Goal: Communication & Community: Answer question/provide support

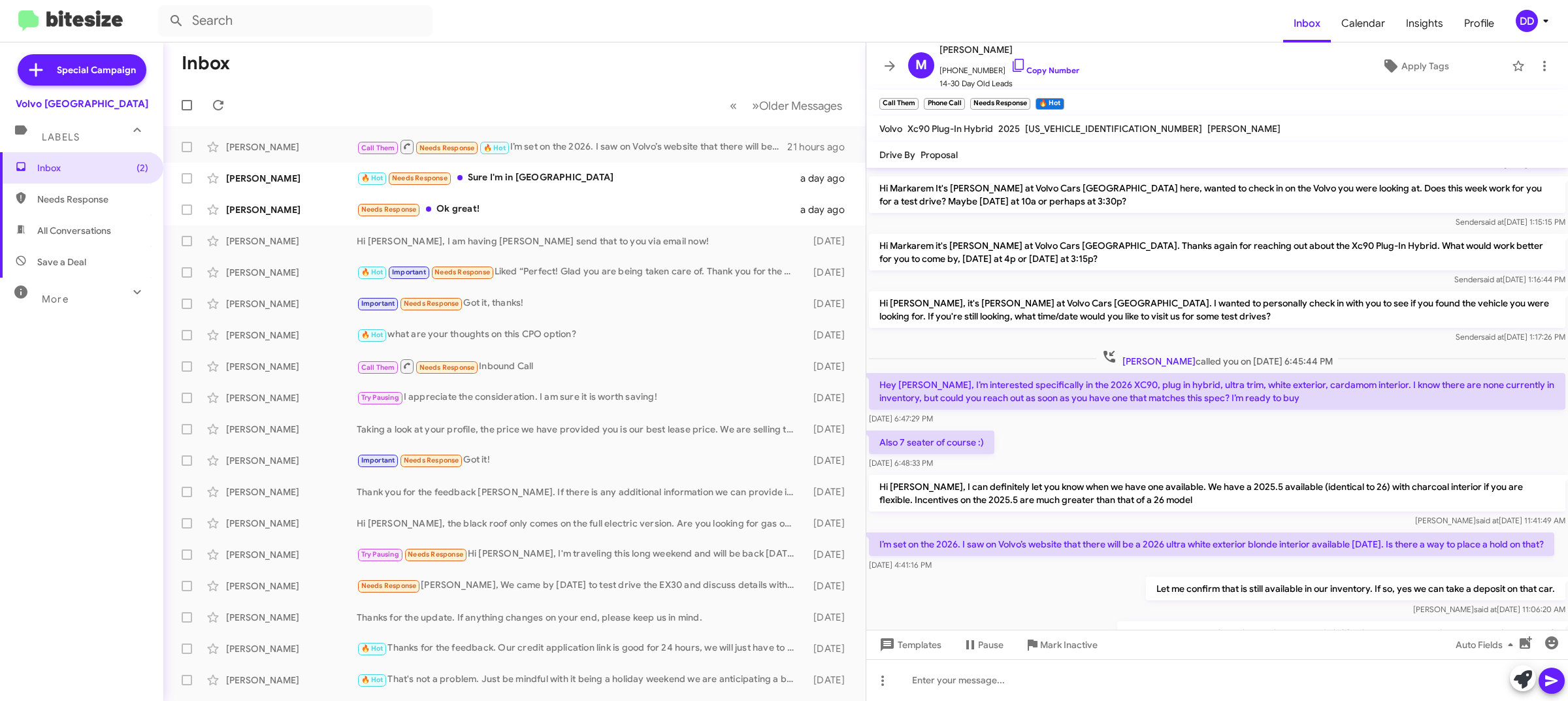
scroll to position [193, 0]
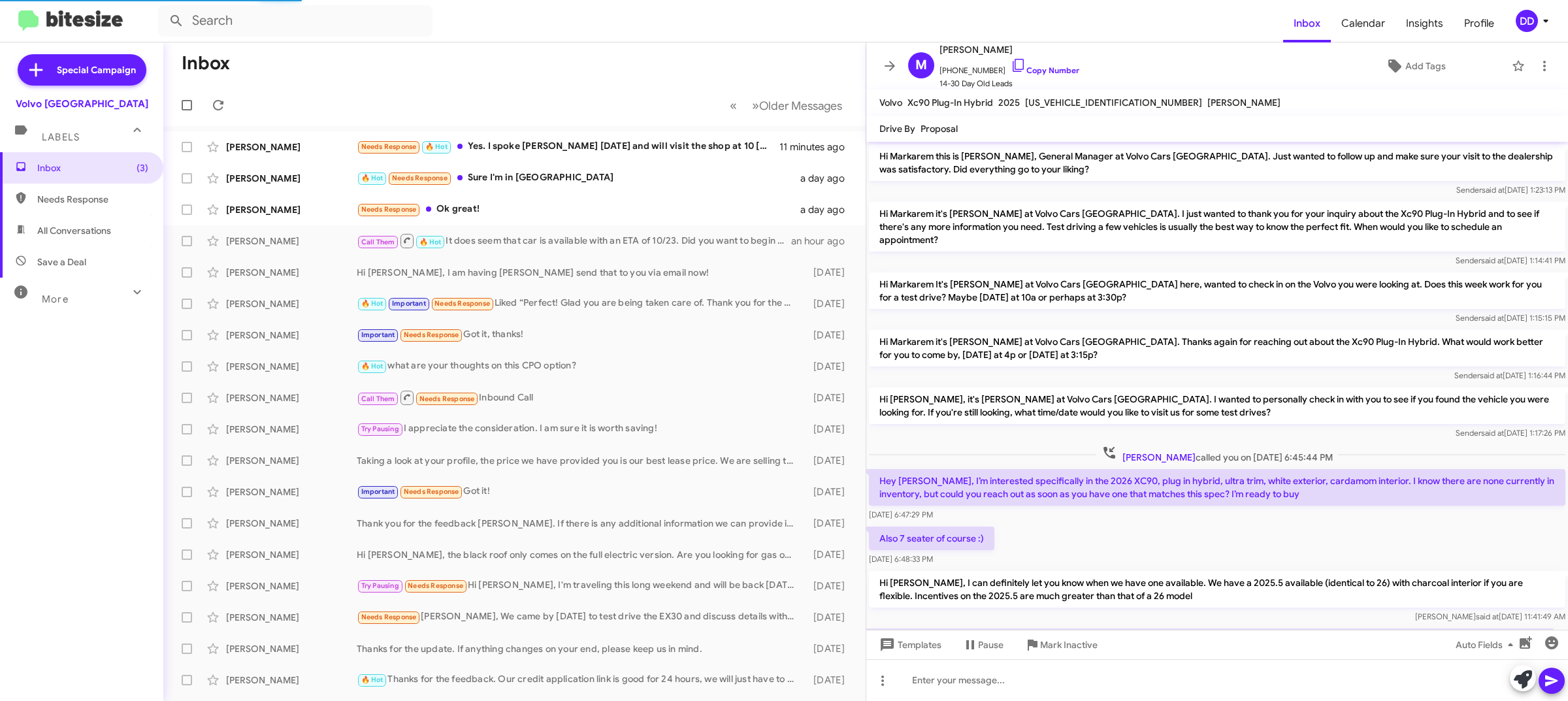
scroll to position [167, 0]
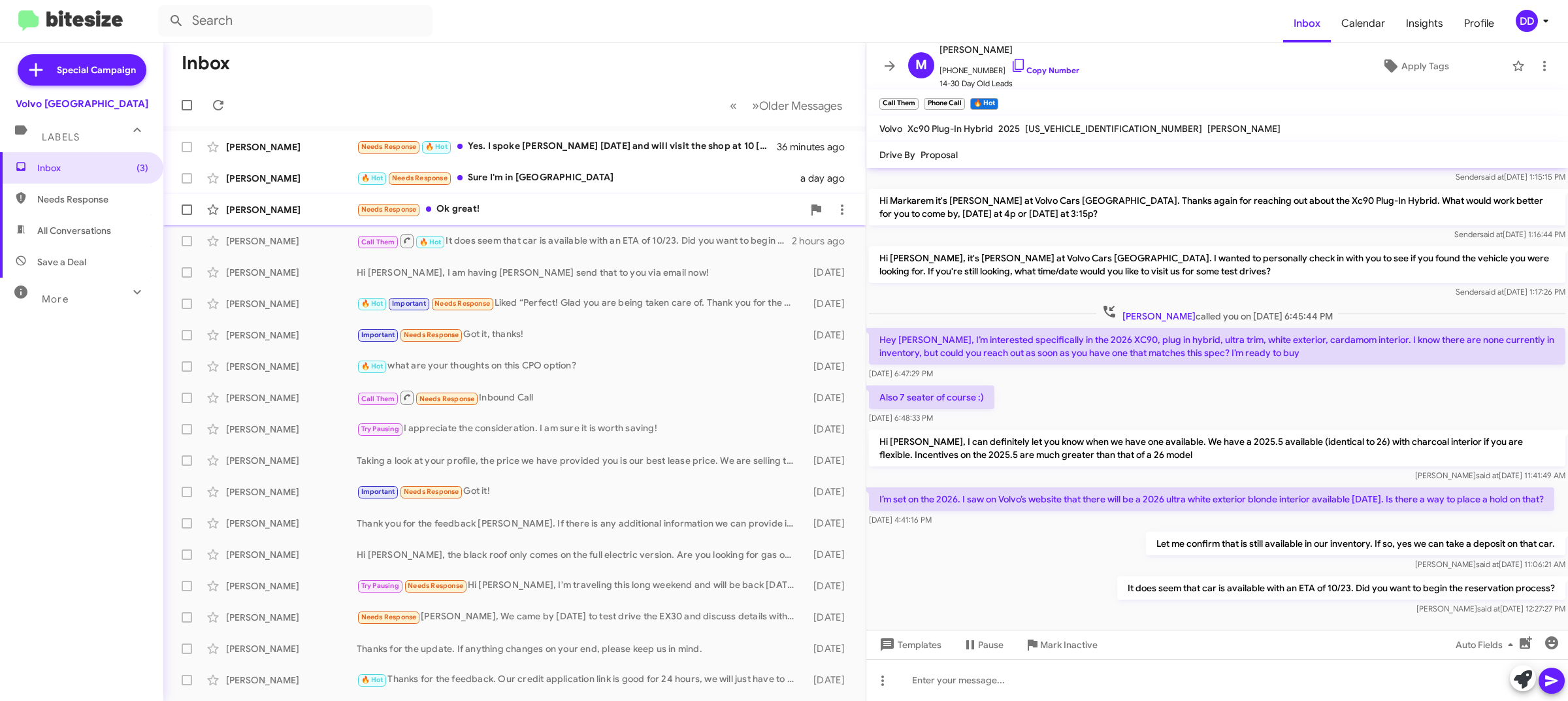
click at [504, 202] on div "Needs Response Ok great!" at bounding box center [580, 209] width 446 height 15
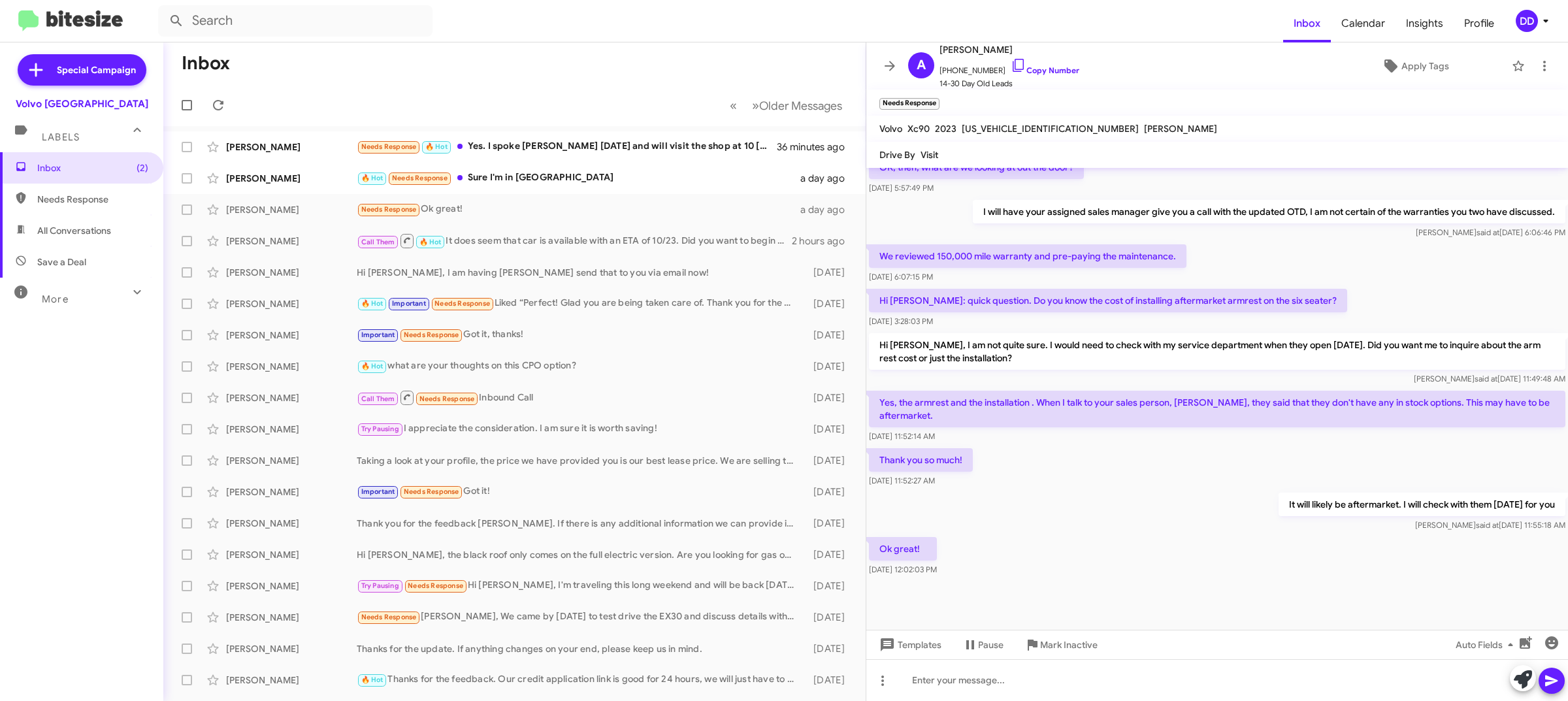
scroll to position [664, 0]
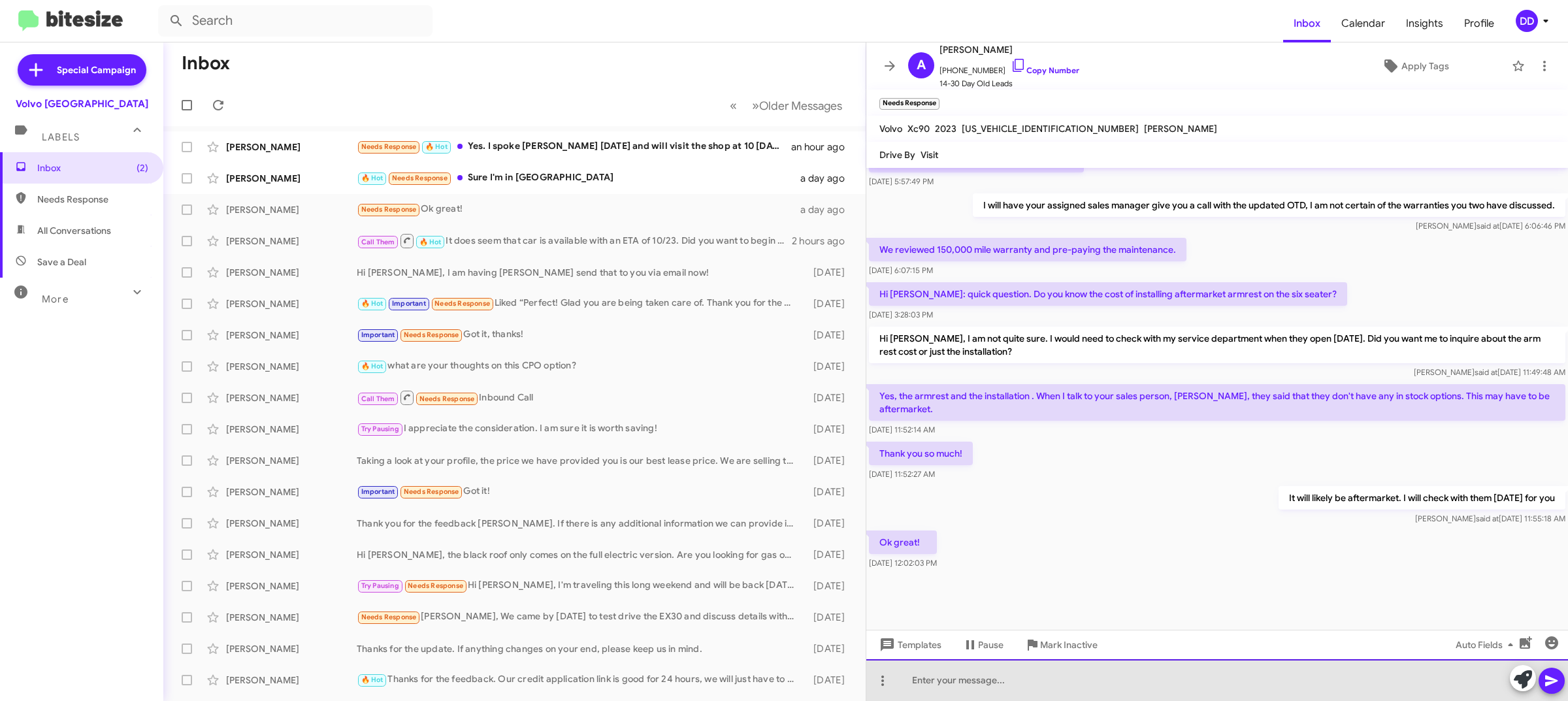
click at [1072, 676] on div at bounding box center [1217, 680] width 702 height 42
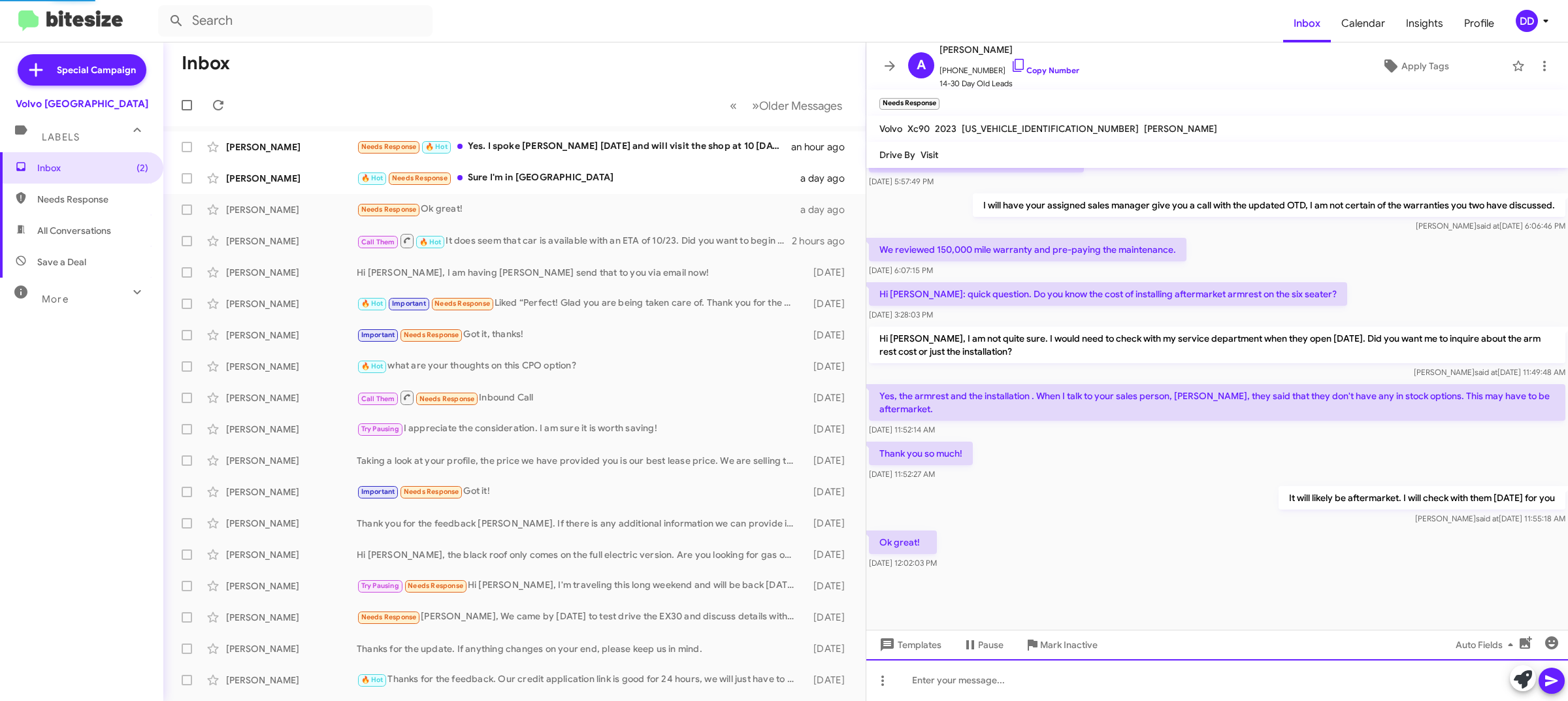
scroll to position [0, 0]
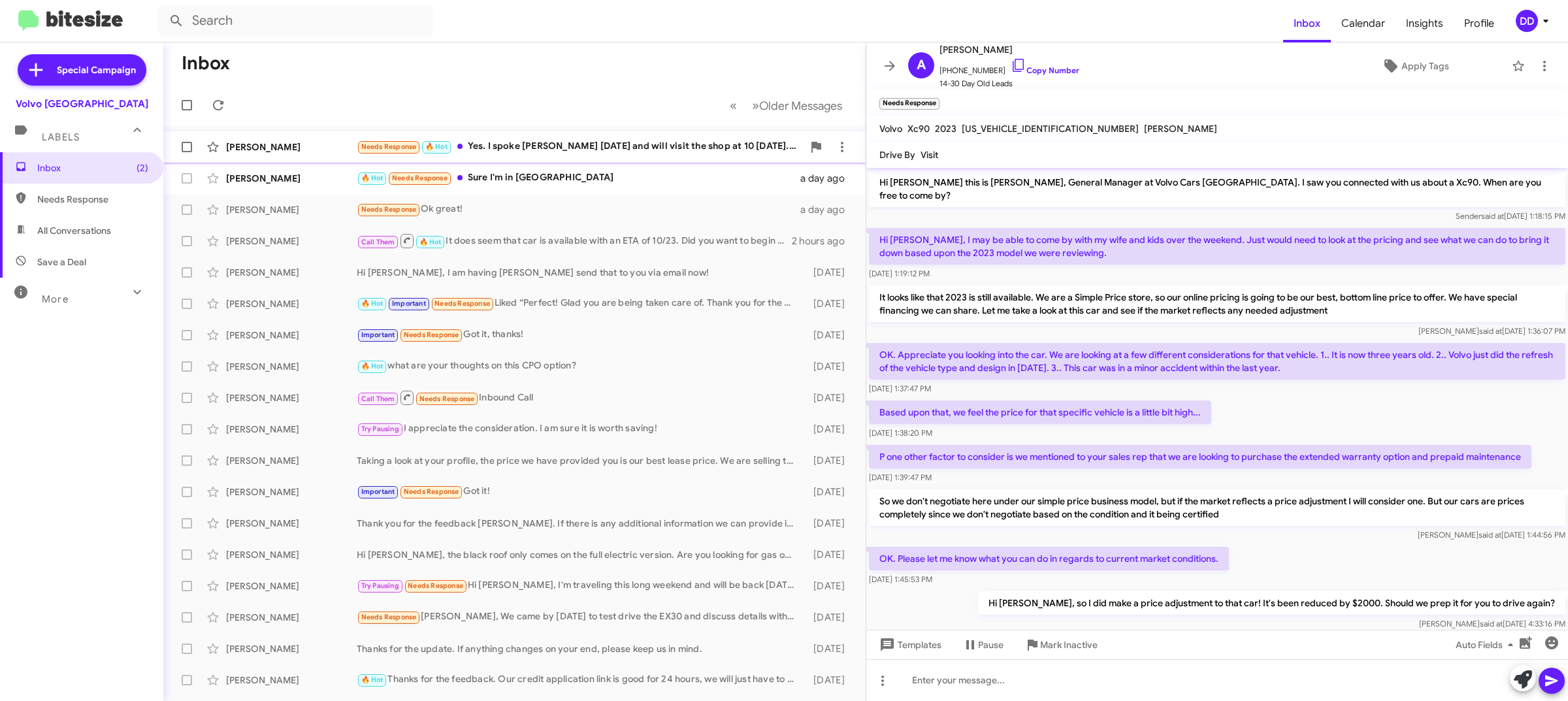
click at [580, 158] on div "[PERSON_NAME] Needs Response 🔥 Hot Yes. I spoke [PERSON_NAME] [DATE] and will v…" at bounding box center [515, 146] width 682 height 26
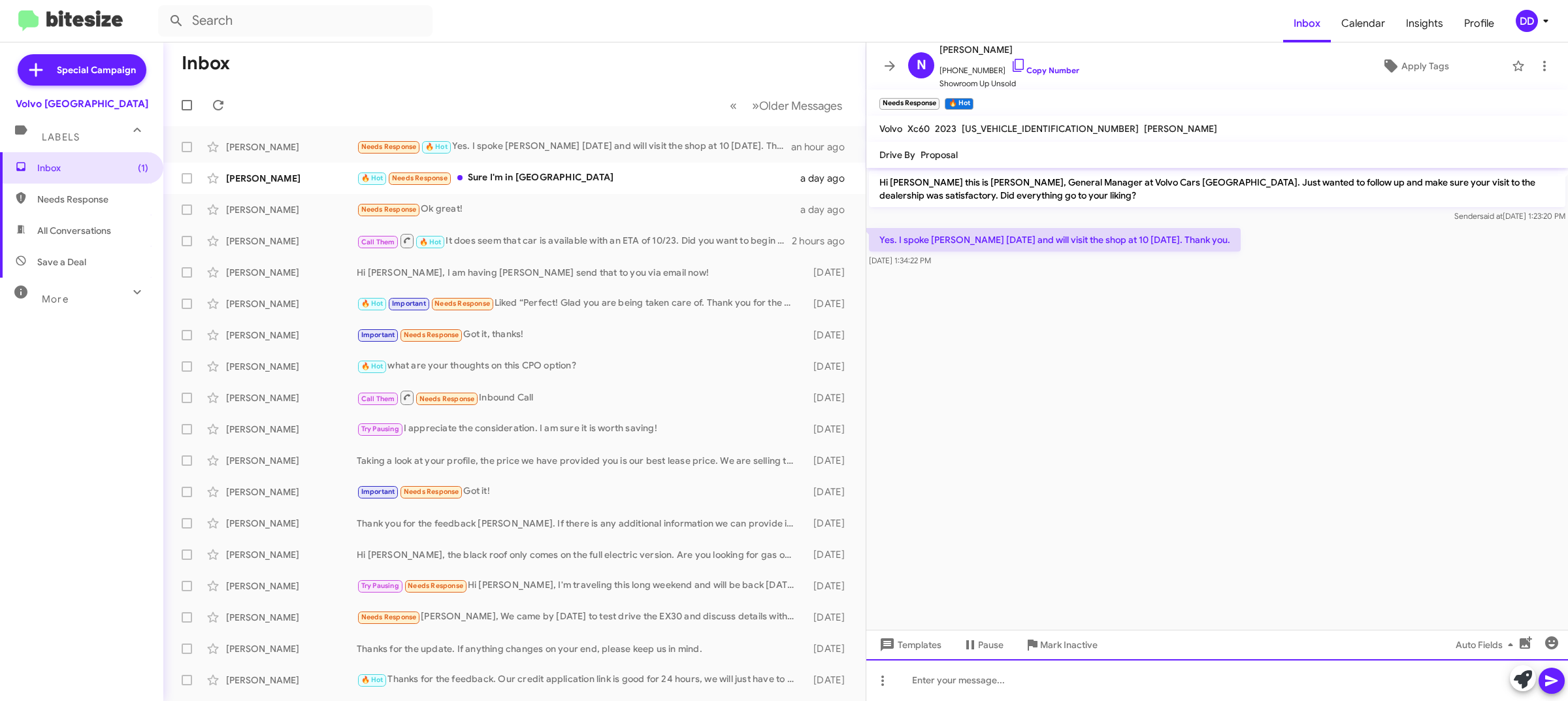
click at [1087, 681] on div at bounding box center [1217, 680] width 702 height 42
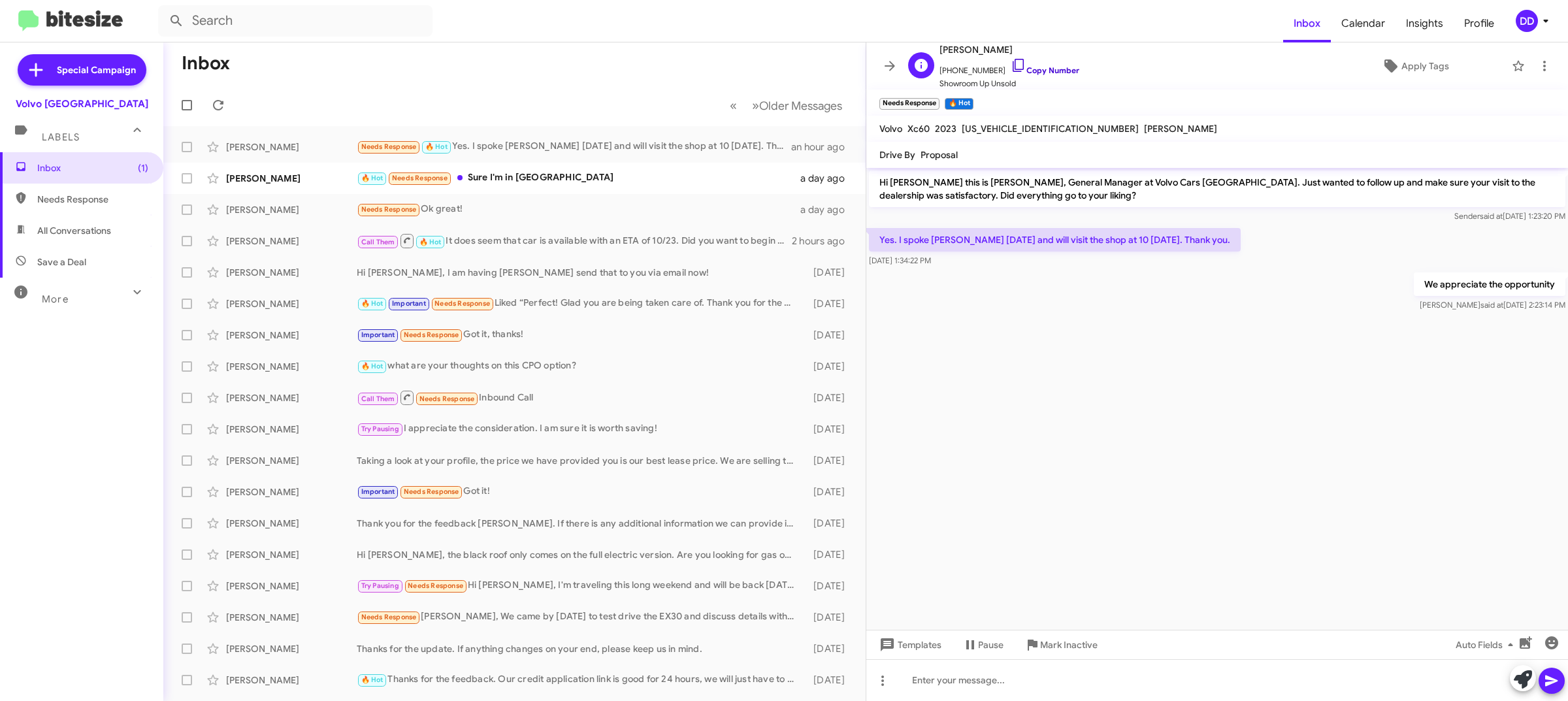
click at [1039, 66] on link "Copy Number" at bounding box center [1045, 70] width 69 height 10
click at [508, 88] on mat-toolbar-row "« Previous » Next Older Messages" at bounding box center [514, 105] width 702 height 42
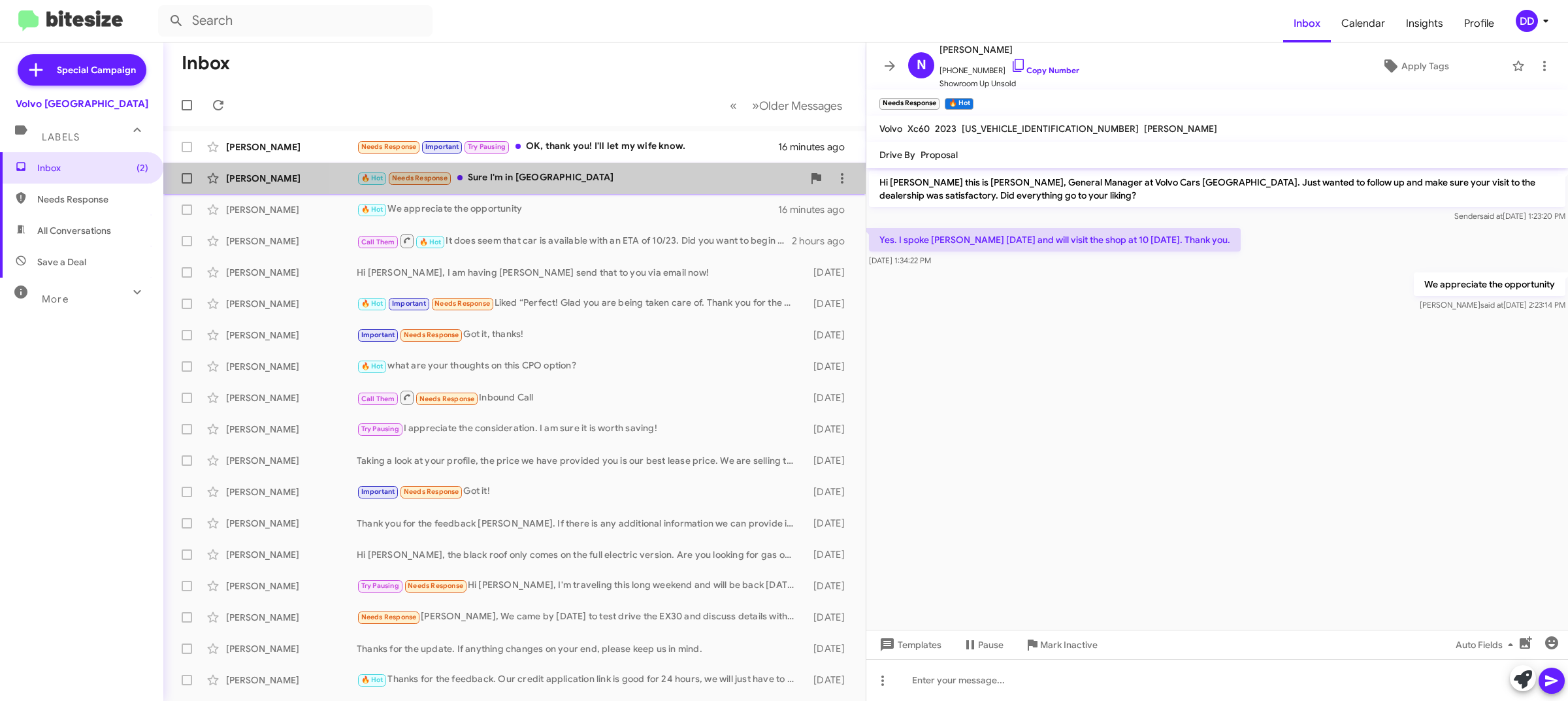
click at [615, 174] on div "🔥 Hot Needs Response Sure I'm in [GEOGRAPHIC_DATA]" at bounding box center [580, 178] width 446 height 15
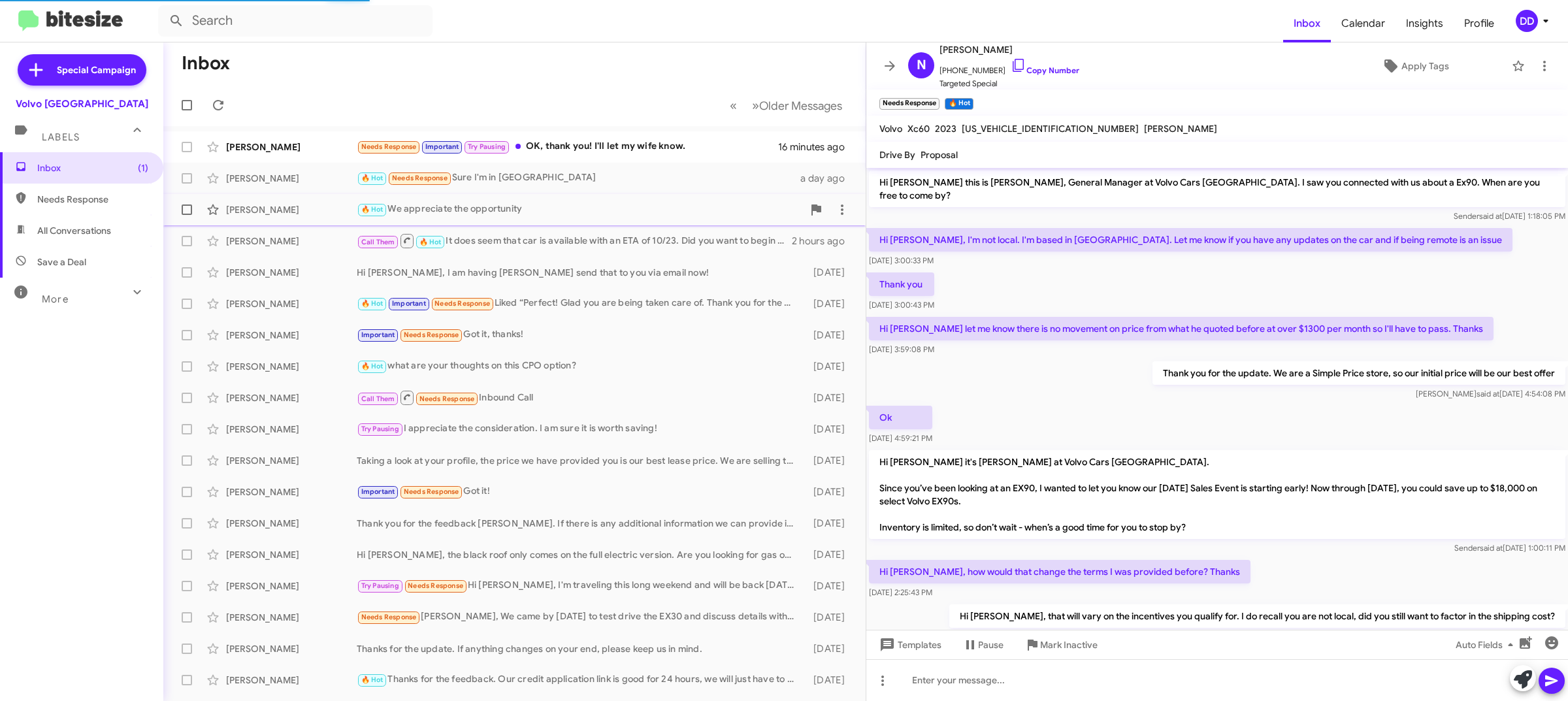
scroll to position [79, 0]
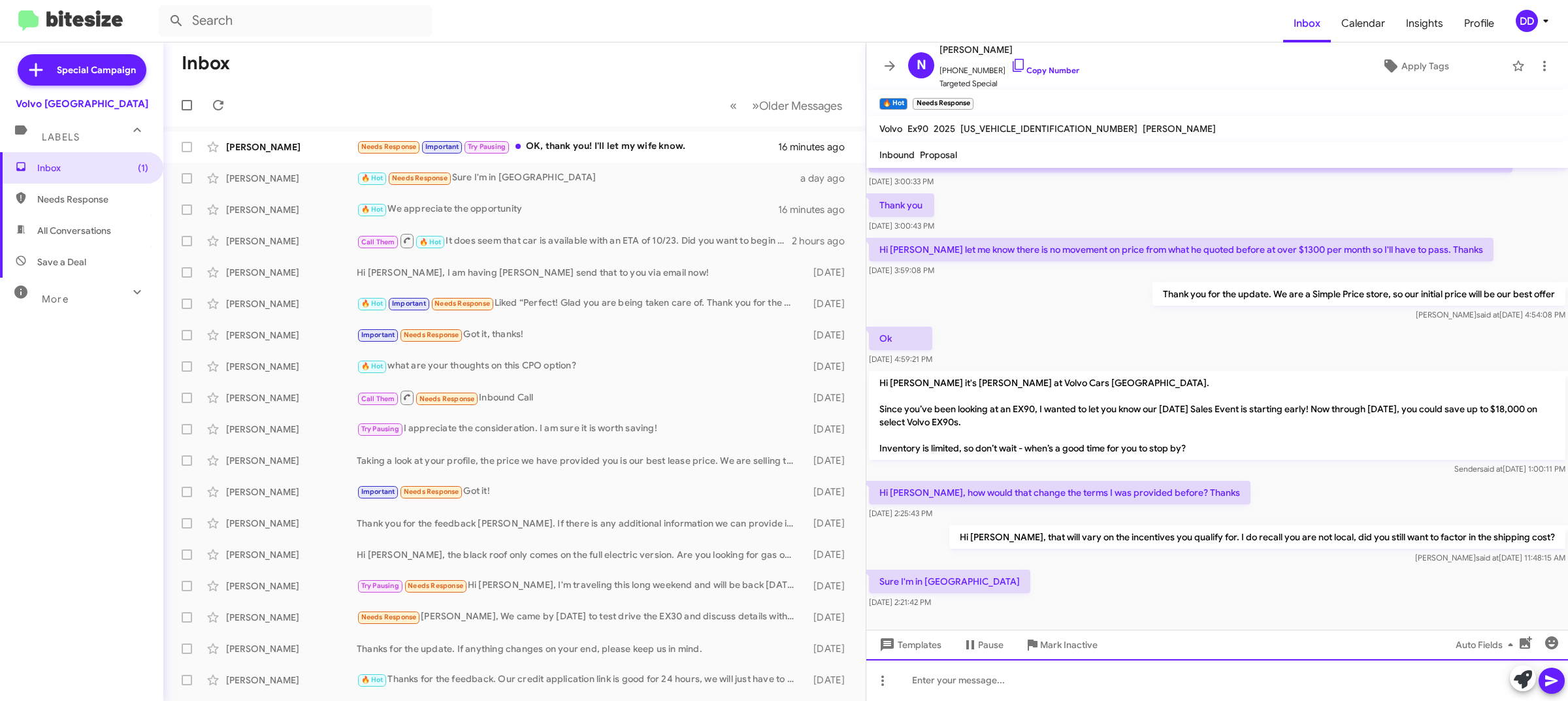
click at [1076, 675] on div at bounding box center [1217, 680] width 702 height 42
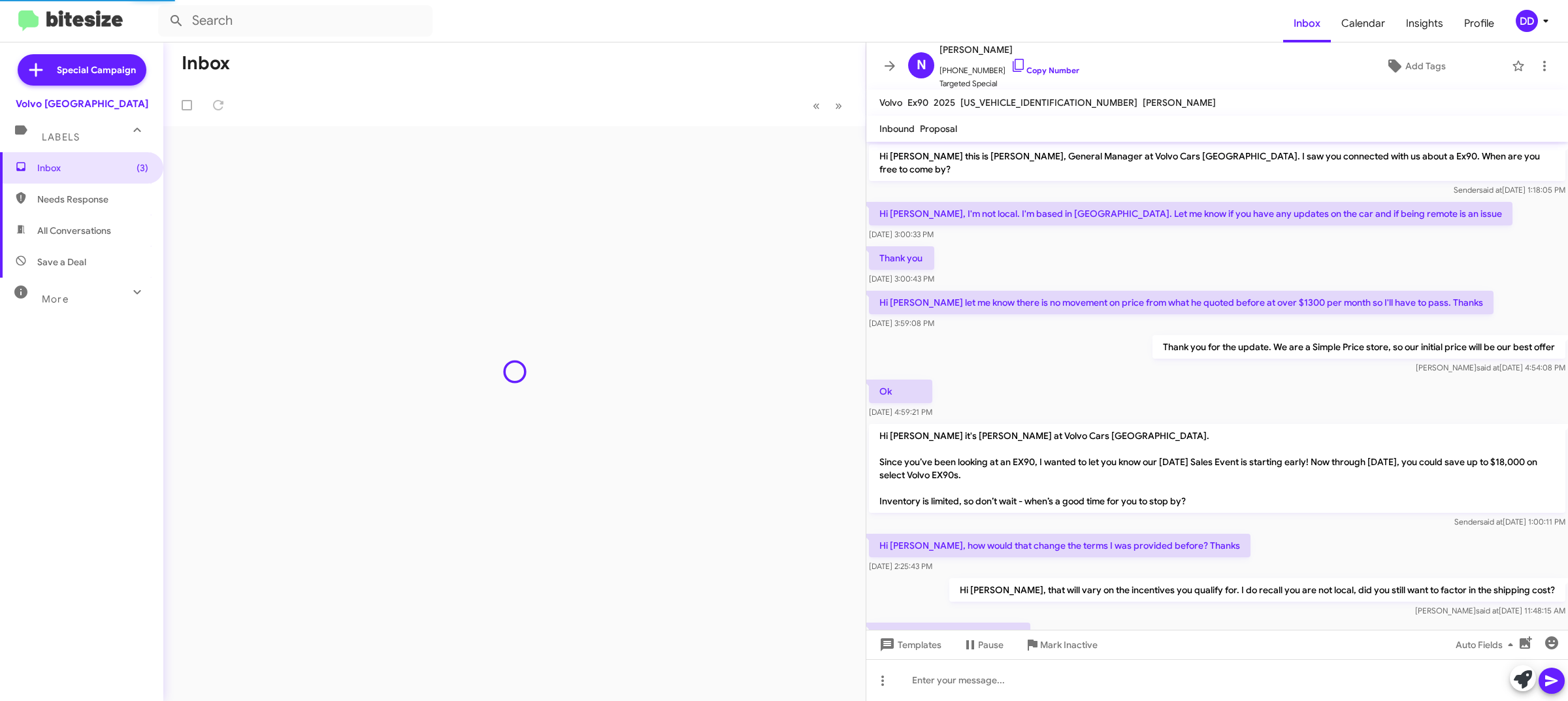
scroll to position [148, 0]
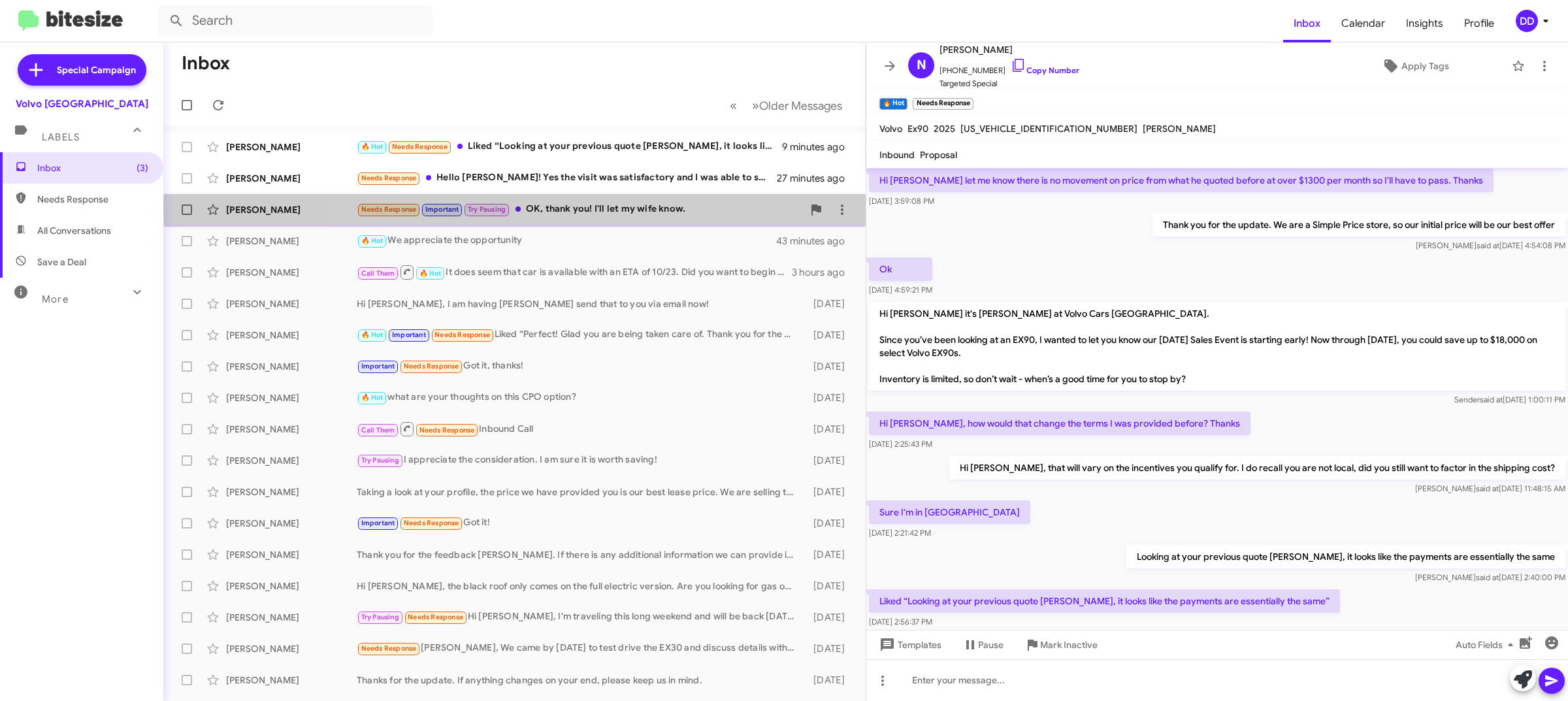
click at [622, 210] on div "Needs Response Important Try Pausing OK, thank you! I'll let my wife know." at bounding box center [580, 209] width 446 height 15
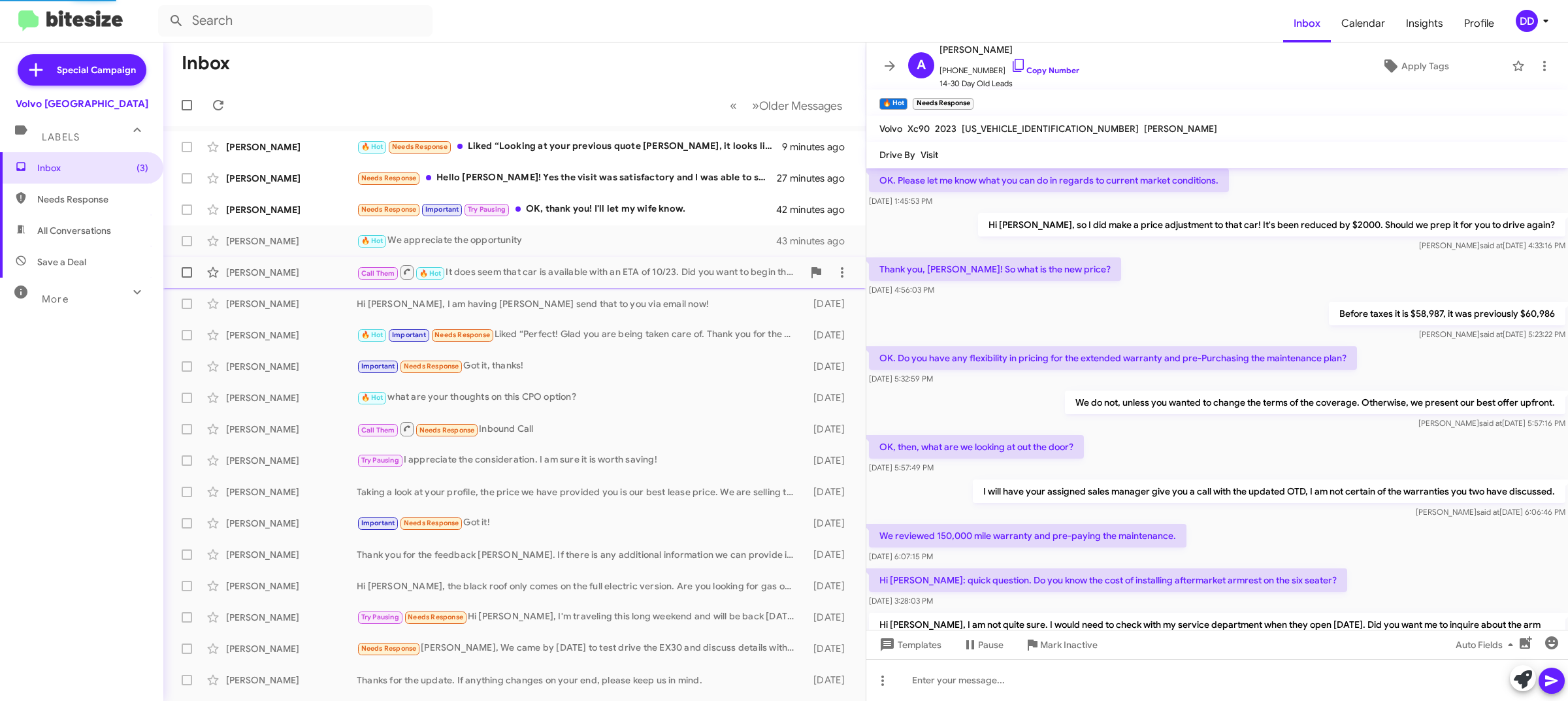
scroll to position [543, 0]
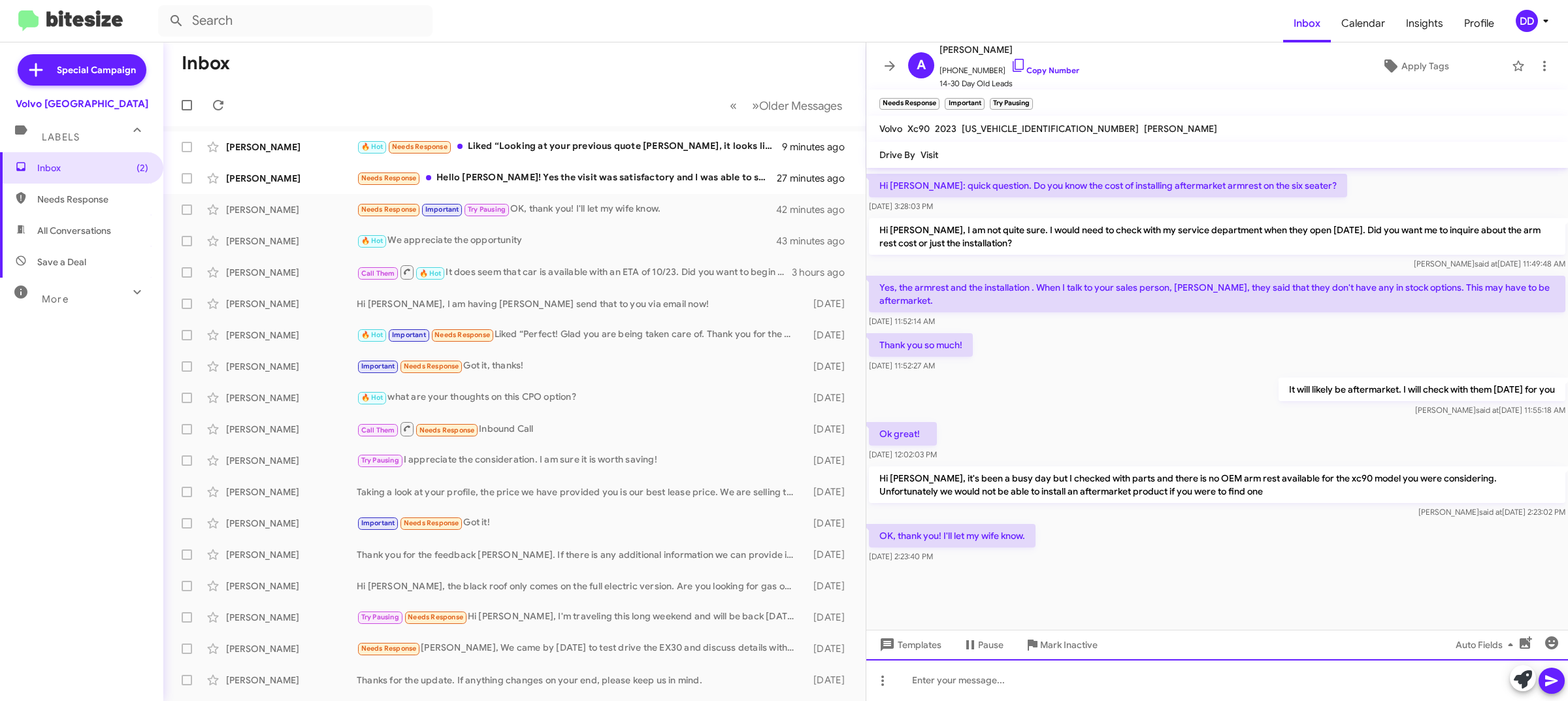
click at [1101, 693] on div at bounding box center [1217, 680] width 702 height 42
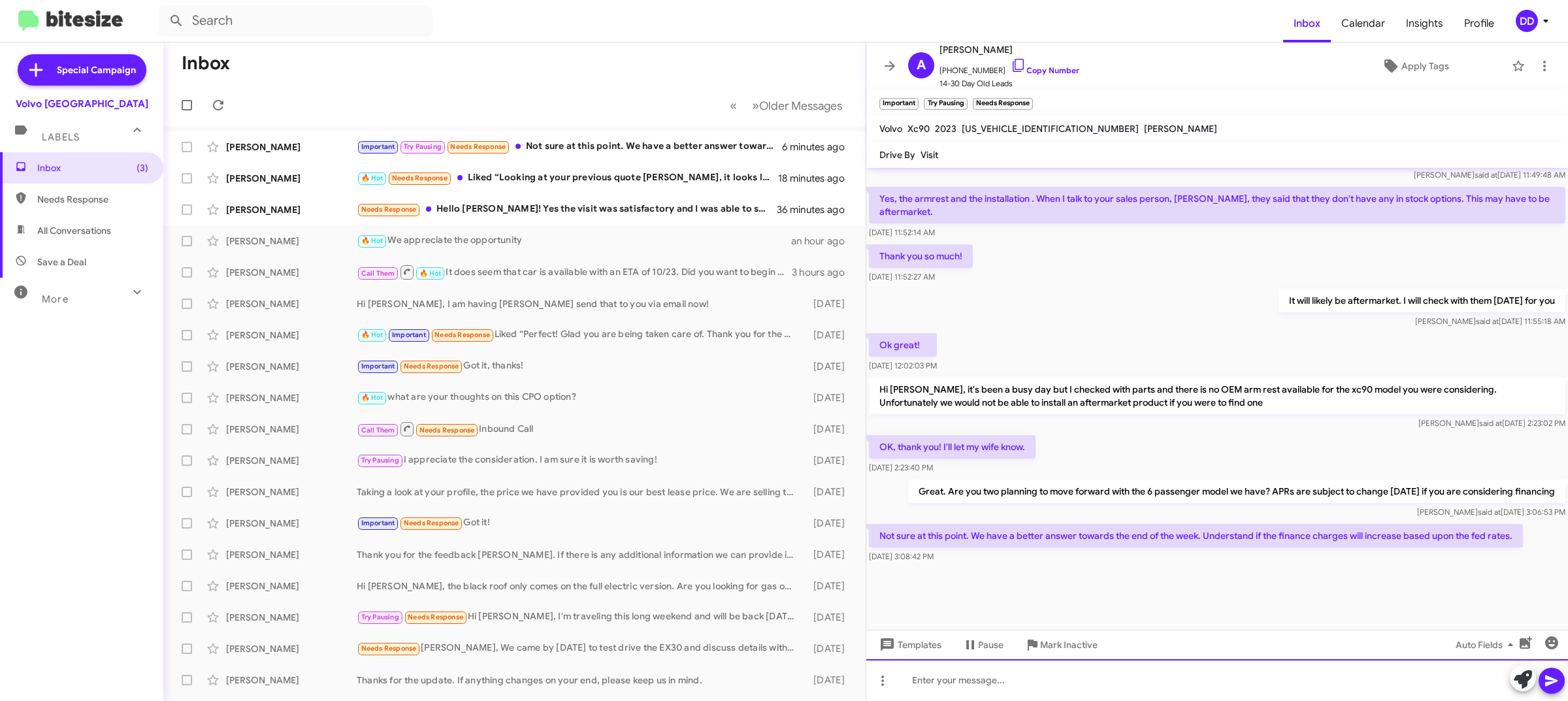
click at [1155, 692] on div at bounding box center [1217, 680] width 702 height 42
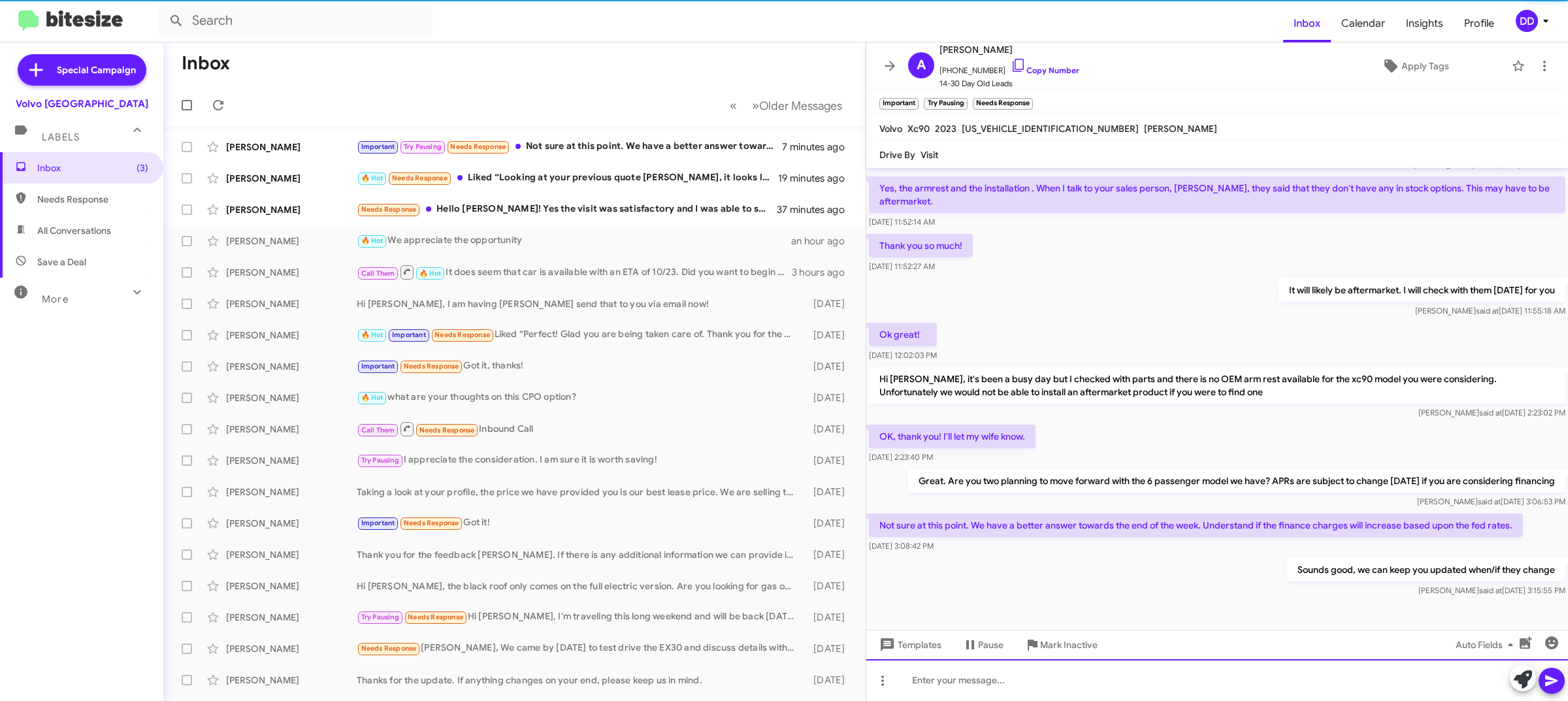
scroll to position [0, 0]
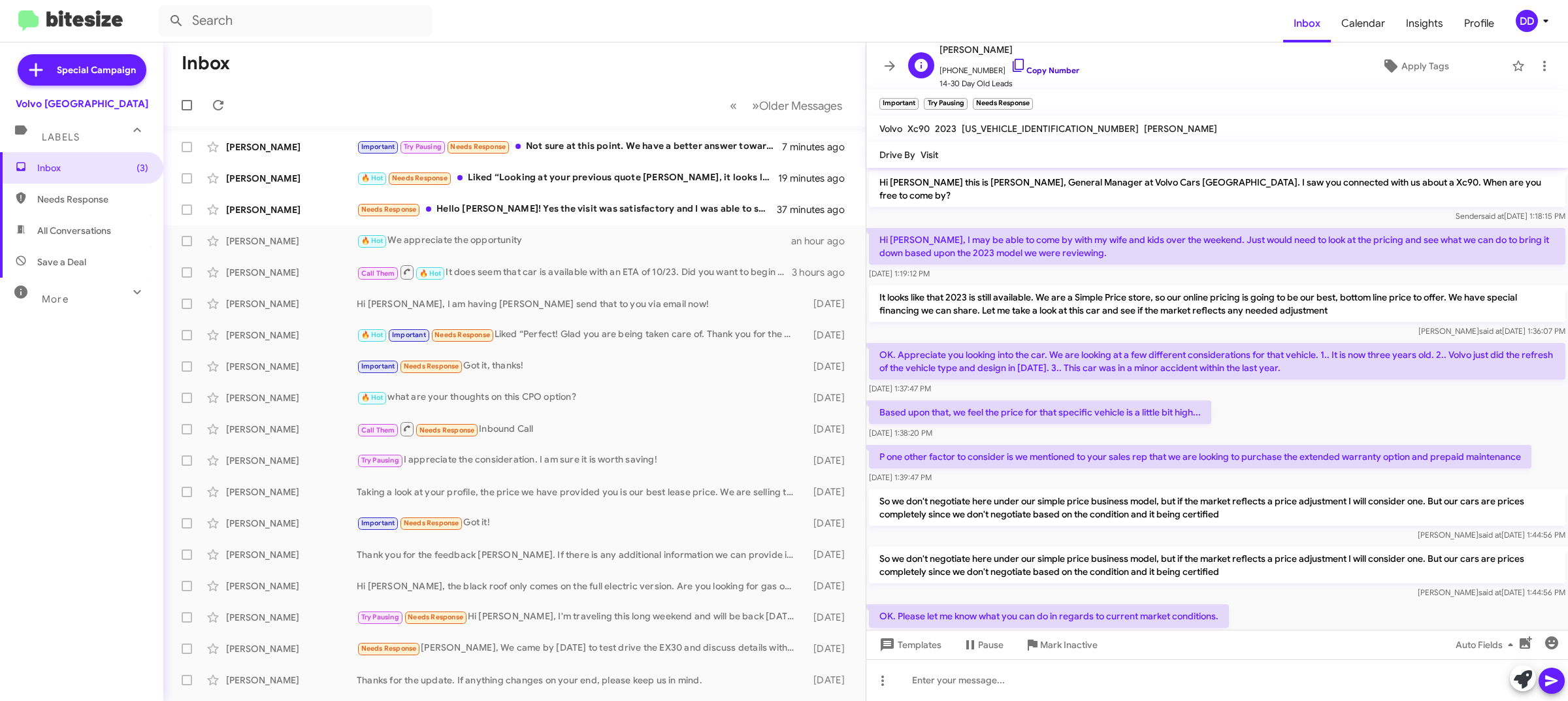
click at [1037, 69] on link "Copy Number" at bounding box center [1045, 70] width 69 height 10
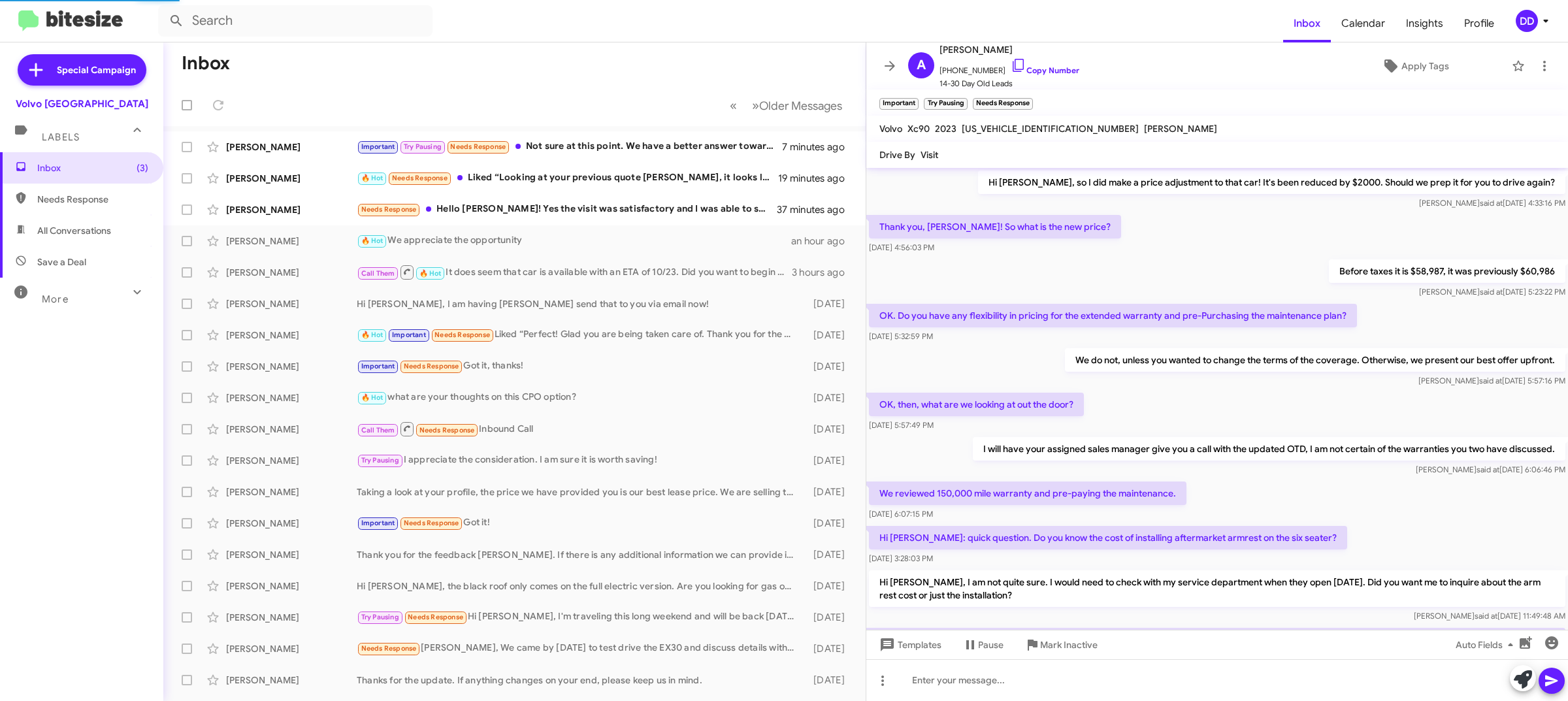
scroll to position [530, 0]
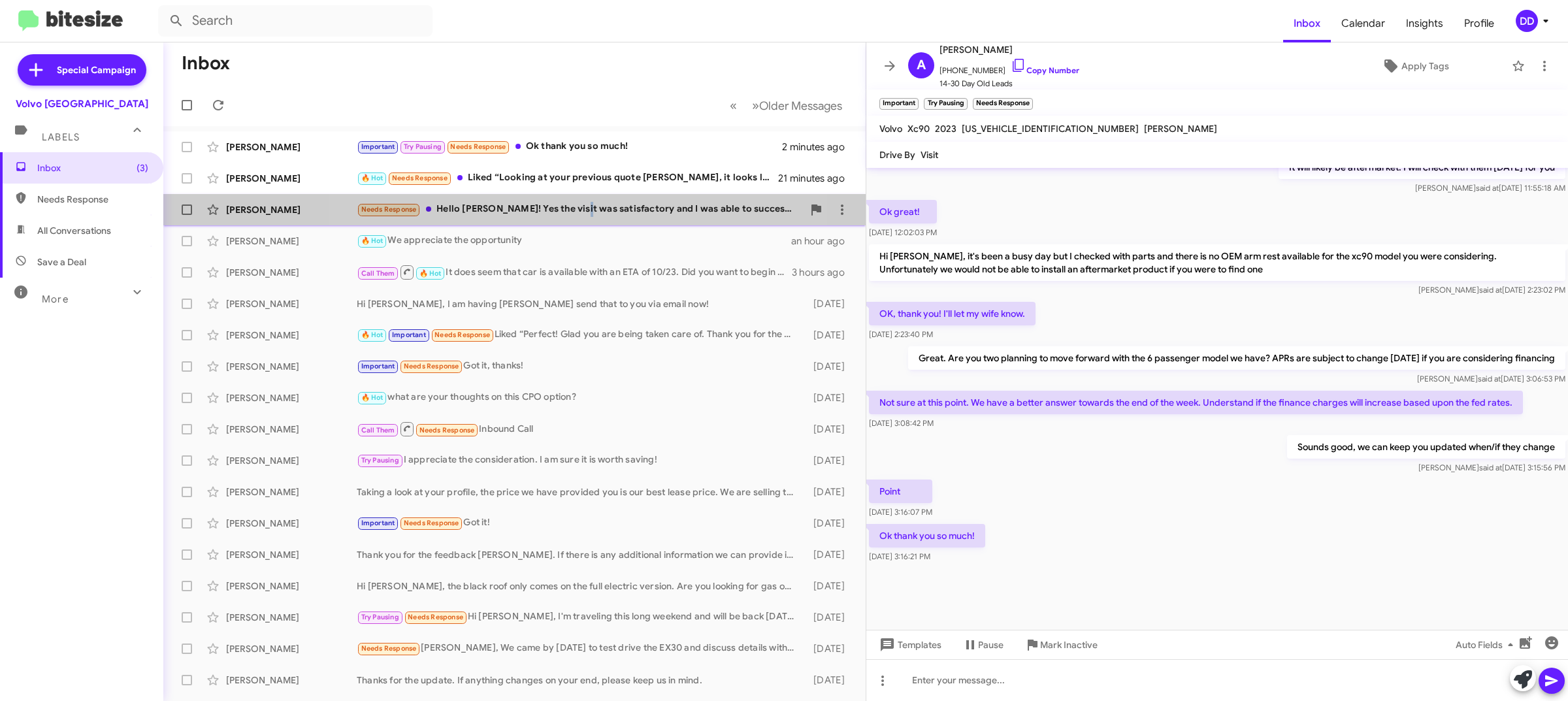
click at [575, 206] on div "Needs Response Hello David! Yes the visit was satisfactory and I was able to su…" at bounding box center [580, 209] width 446 height 15
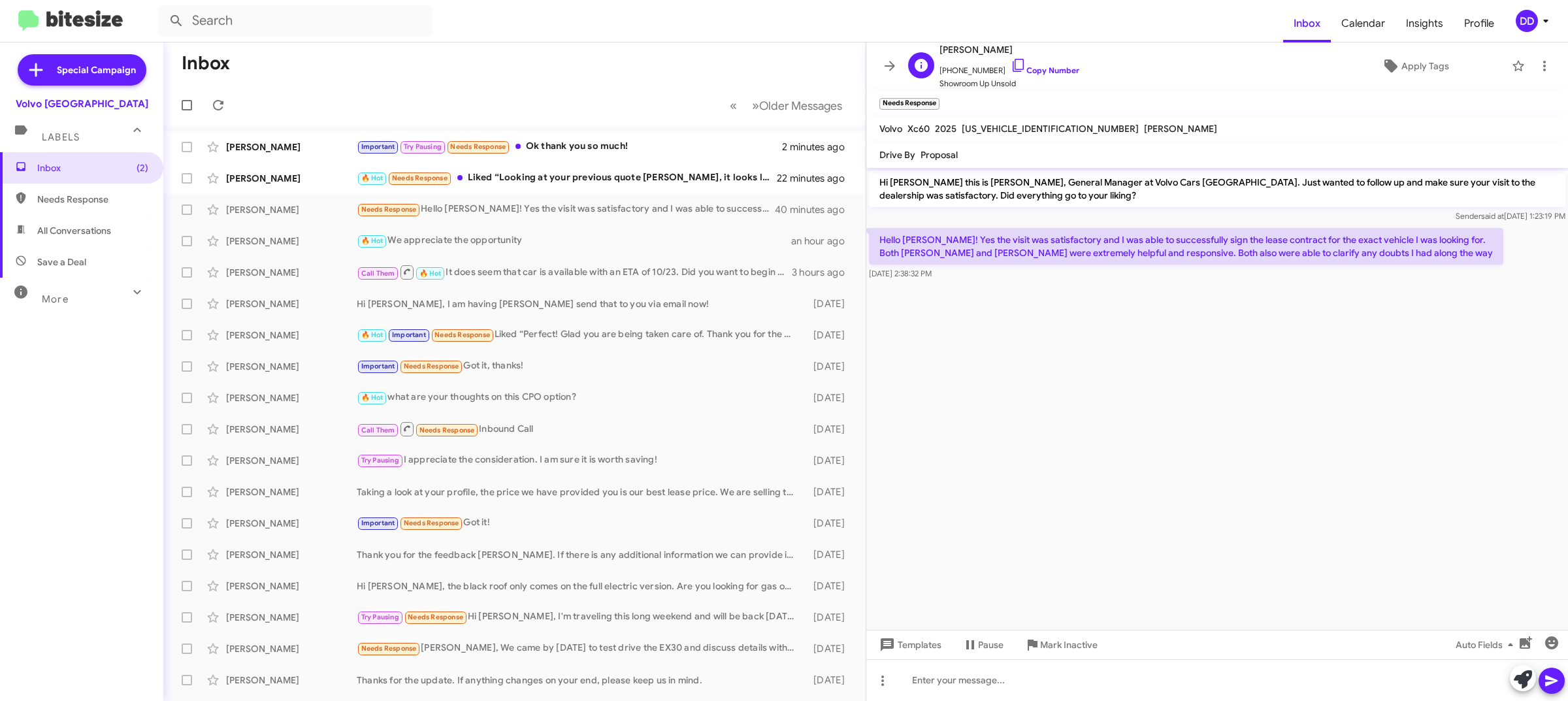
click at [1037, 63] on span "+13128870888 Copy Number" at bounding box center [1009, 67] width 140 height 19
click at [1033, 72] on link "Copy Number" at bounding box center [1045, 70] width 69 height 10
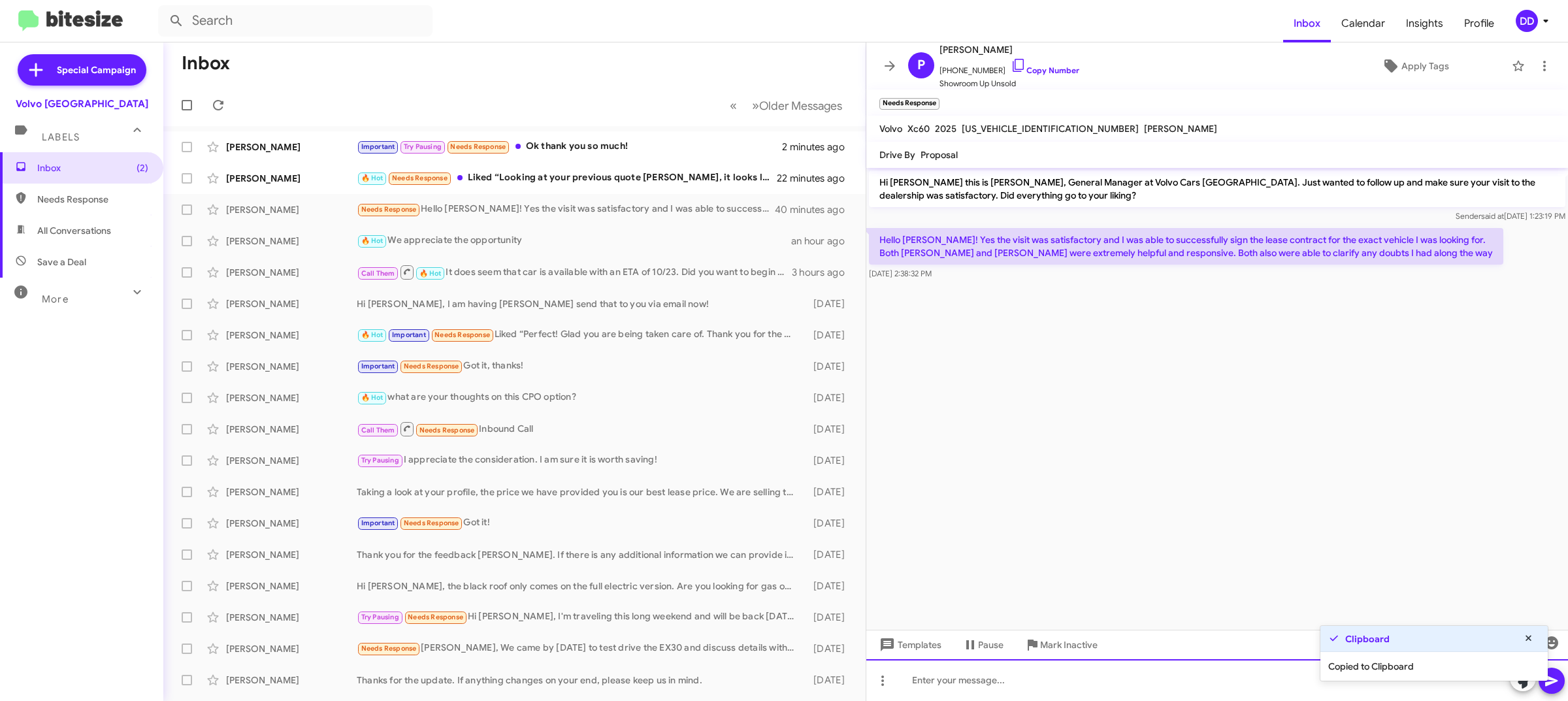
click at [951, 670] on div at bounding box center [1217, 680] width 702 height 42
click at [1246, 672] on div "Thank you for the feedbac" at bounding box center [1217, 680] width 702 height 42
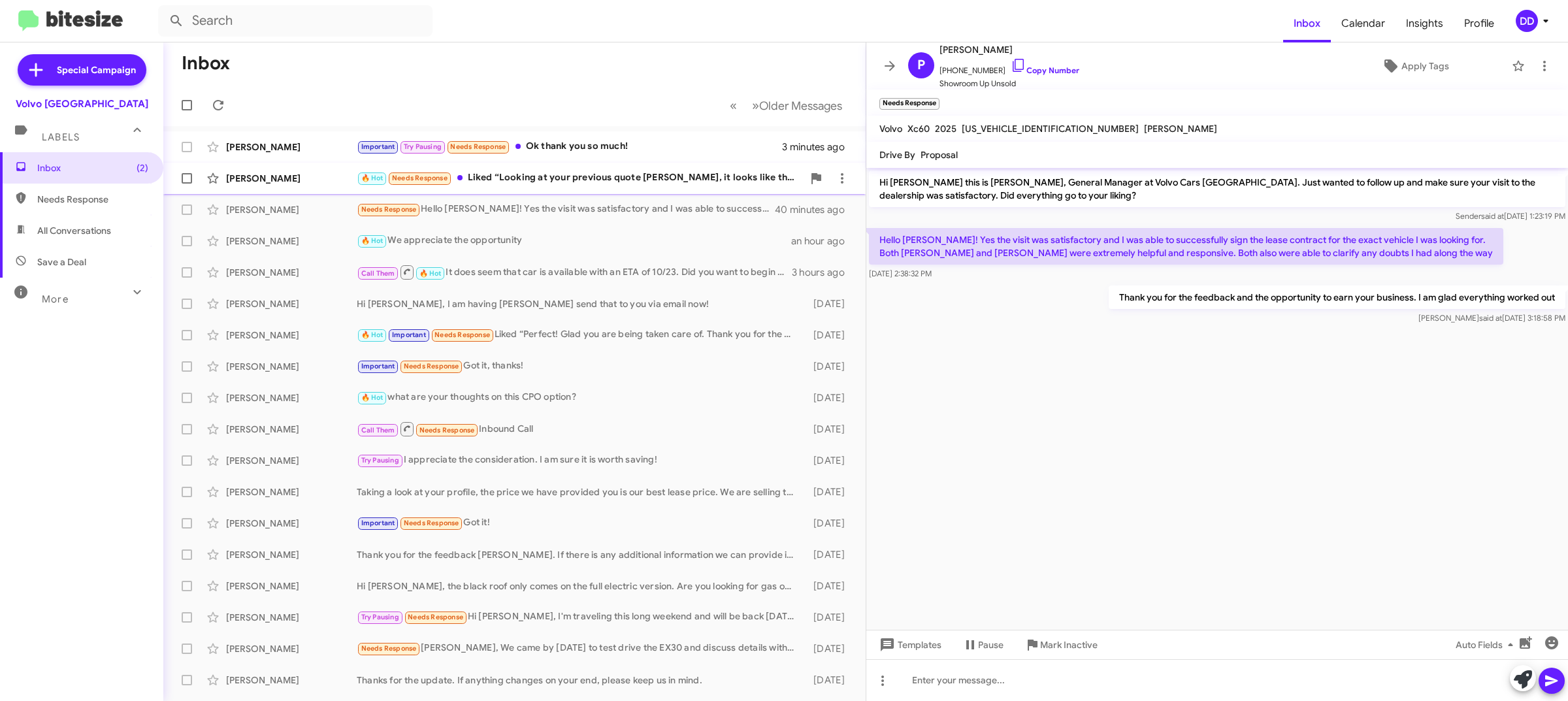
click at [599, 168] on div "Nicole A 🔥 Hot Needs Response Liked “Looking at your previous quote Nicole, it …" at bounding box center [515, 178] width 682 height 26
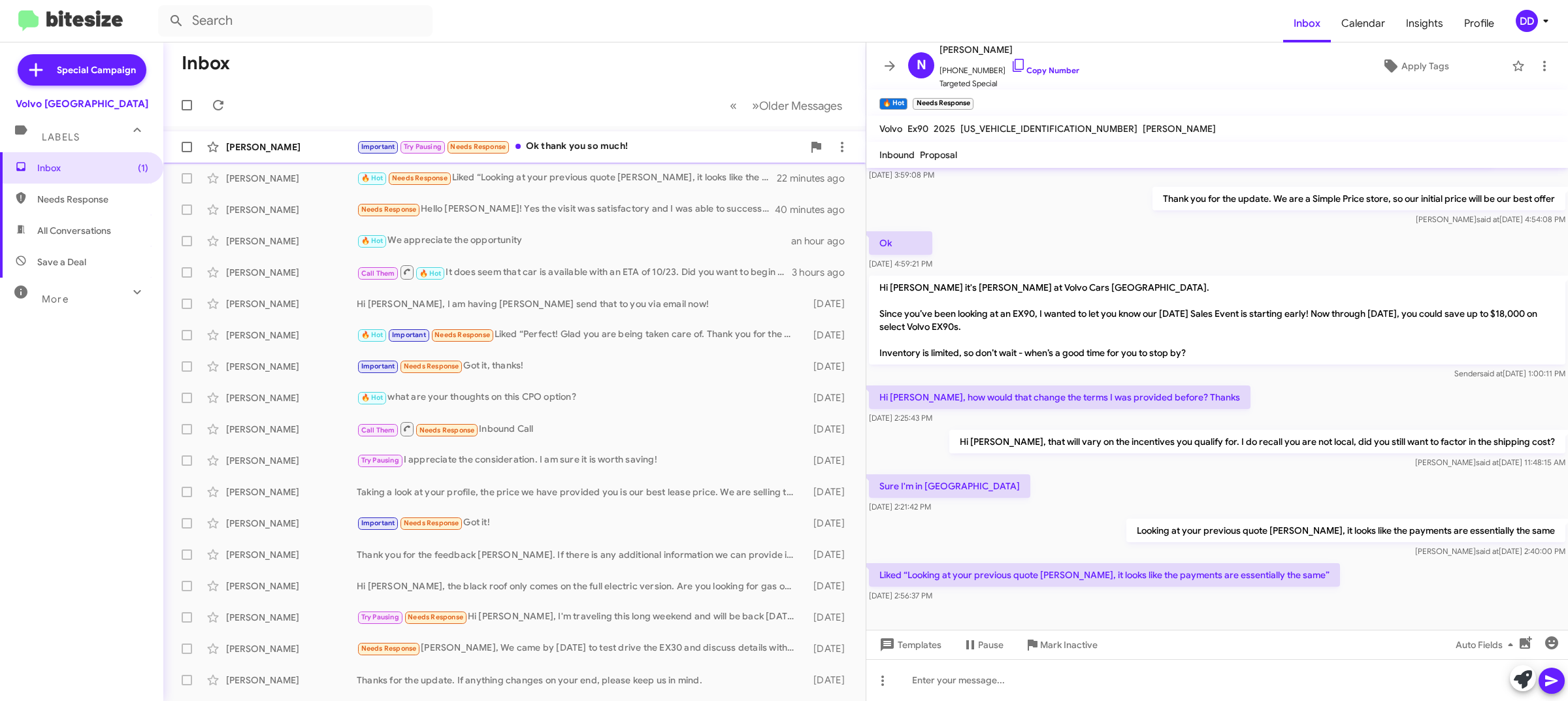
click at [625, 147] on div "Important Try Pausing Needs Response Ok thank you so much!" at bounding box center [580, 146] width 446 height 15
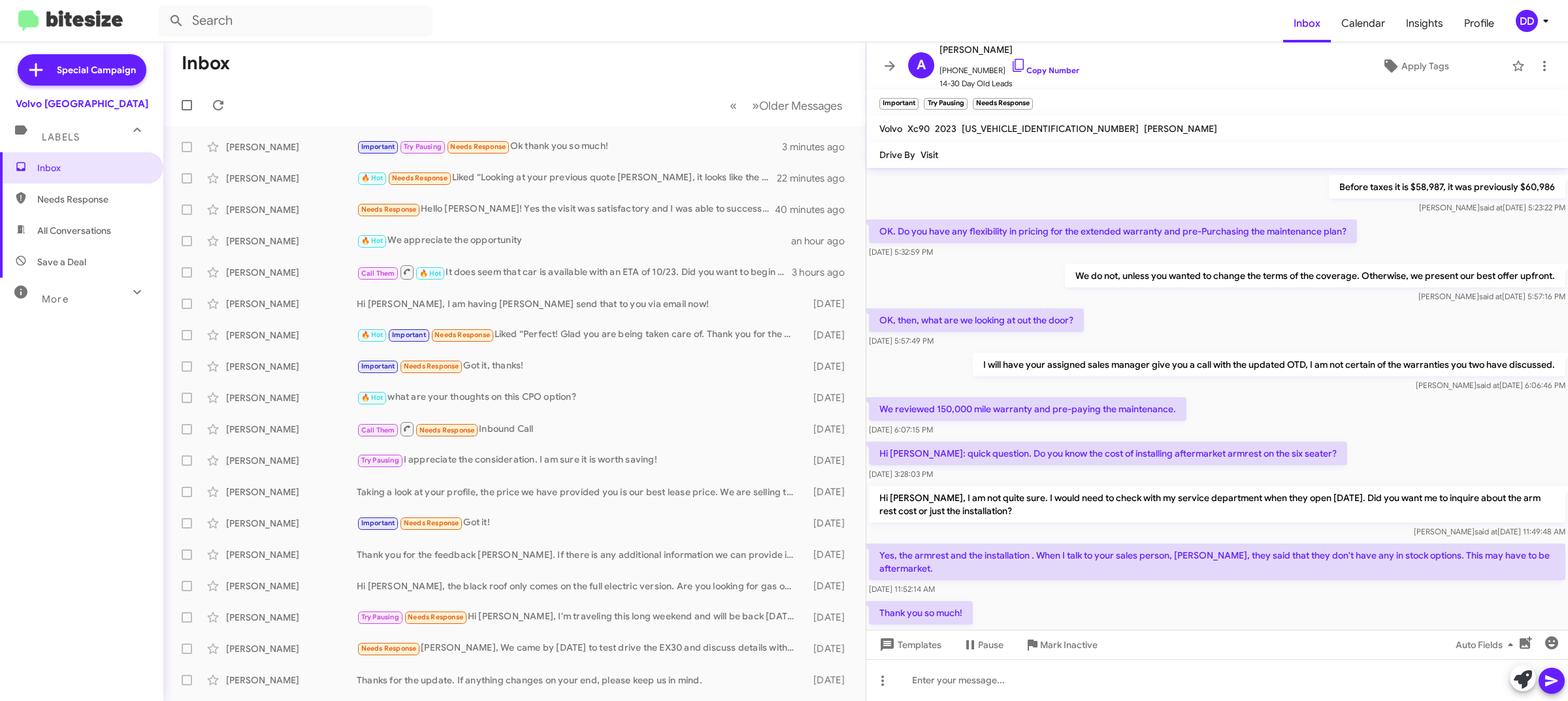
scroll to position [530, 0]
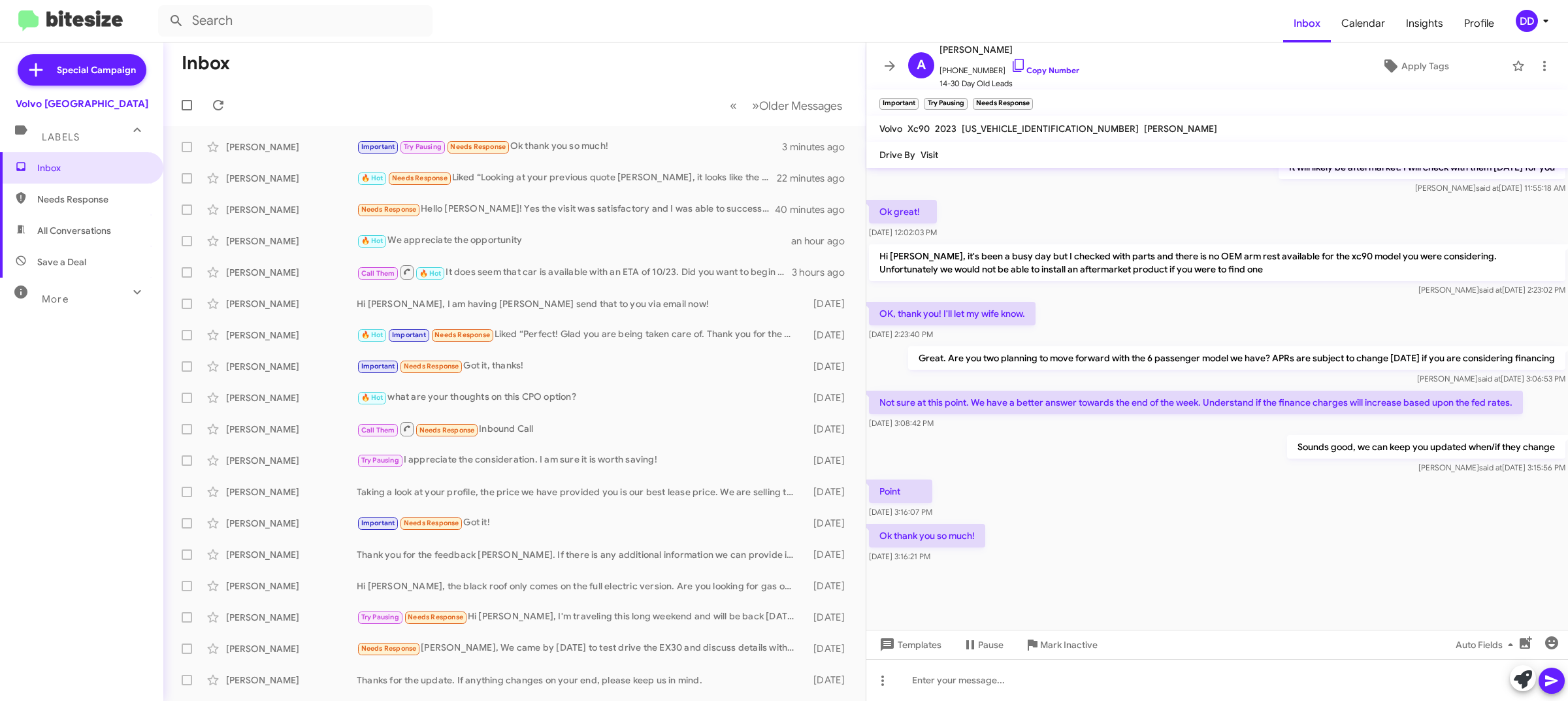
click at [507, 91] on mat-toolbar-row "« Previous » Next Older Messages" at bounding box center [514, 105] width 702 height 42
